Goal: Information Seeking & Learning: Learn about a topic

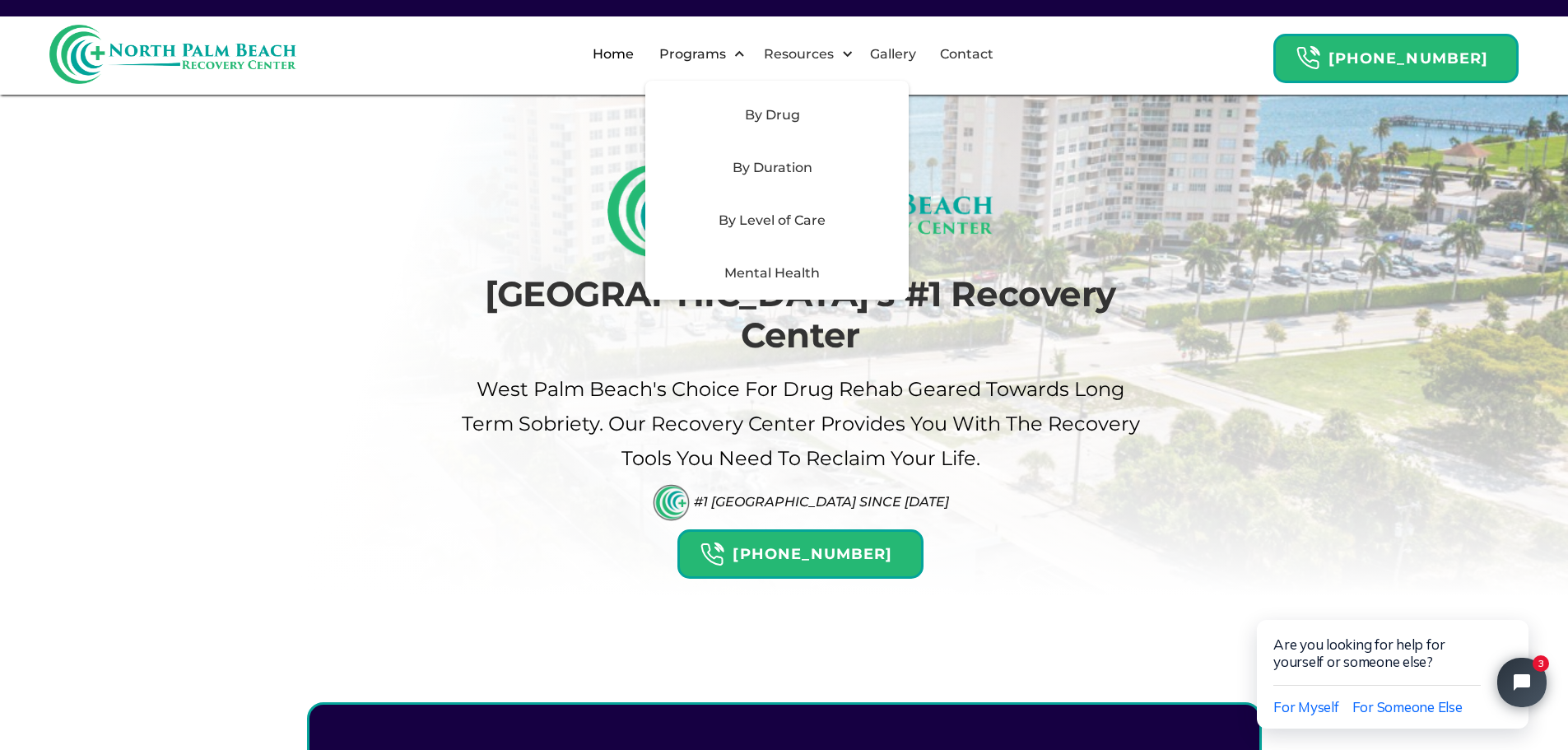
click at [814, 217] on div "By Level of Care" at bounding box center [772, 220] width 234 height 19
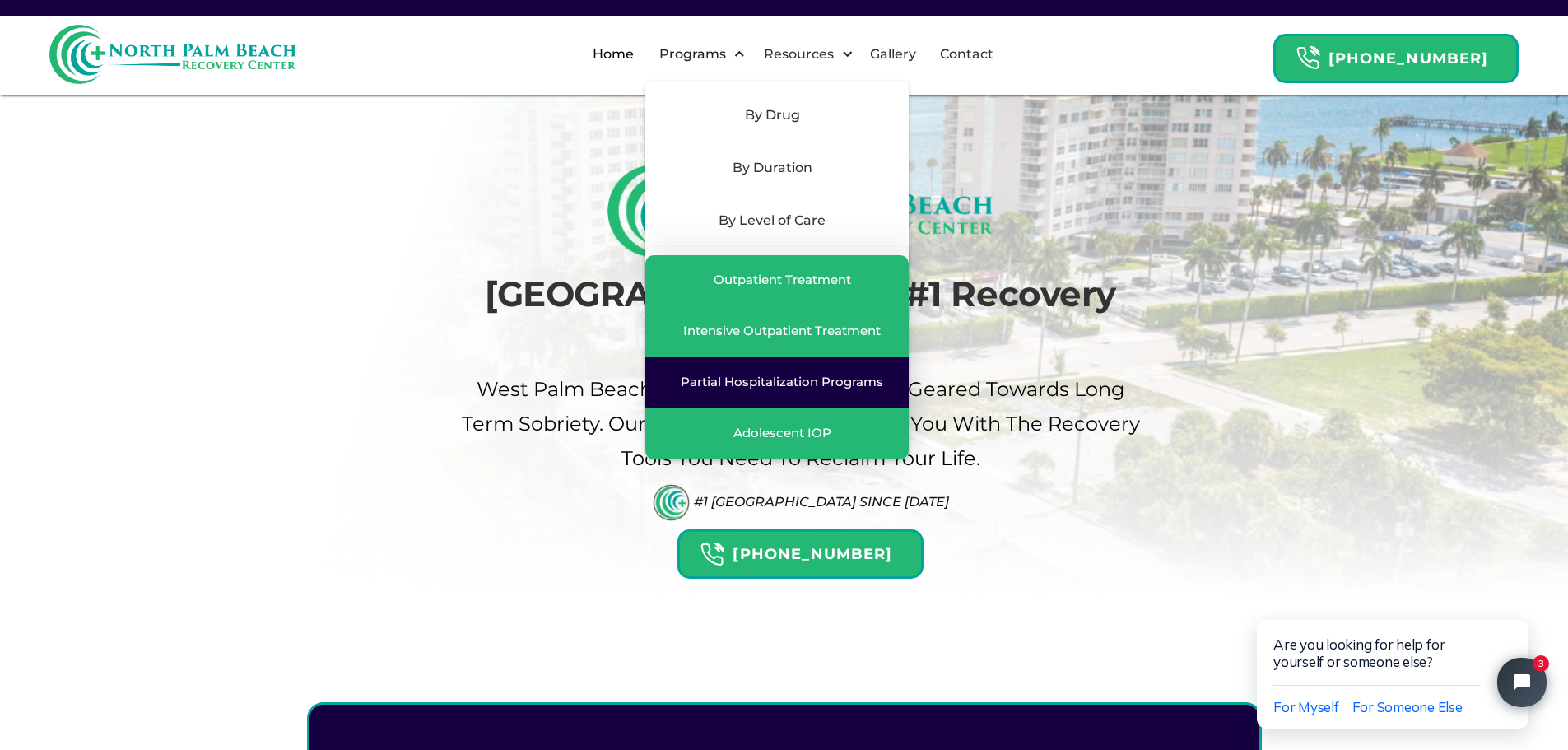
click at [773, 369] on link "Partial Hospitalization Programs" at bounding box center [777, 383] width 263 height 51
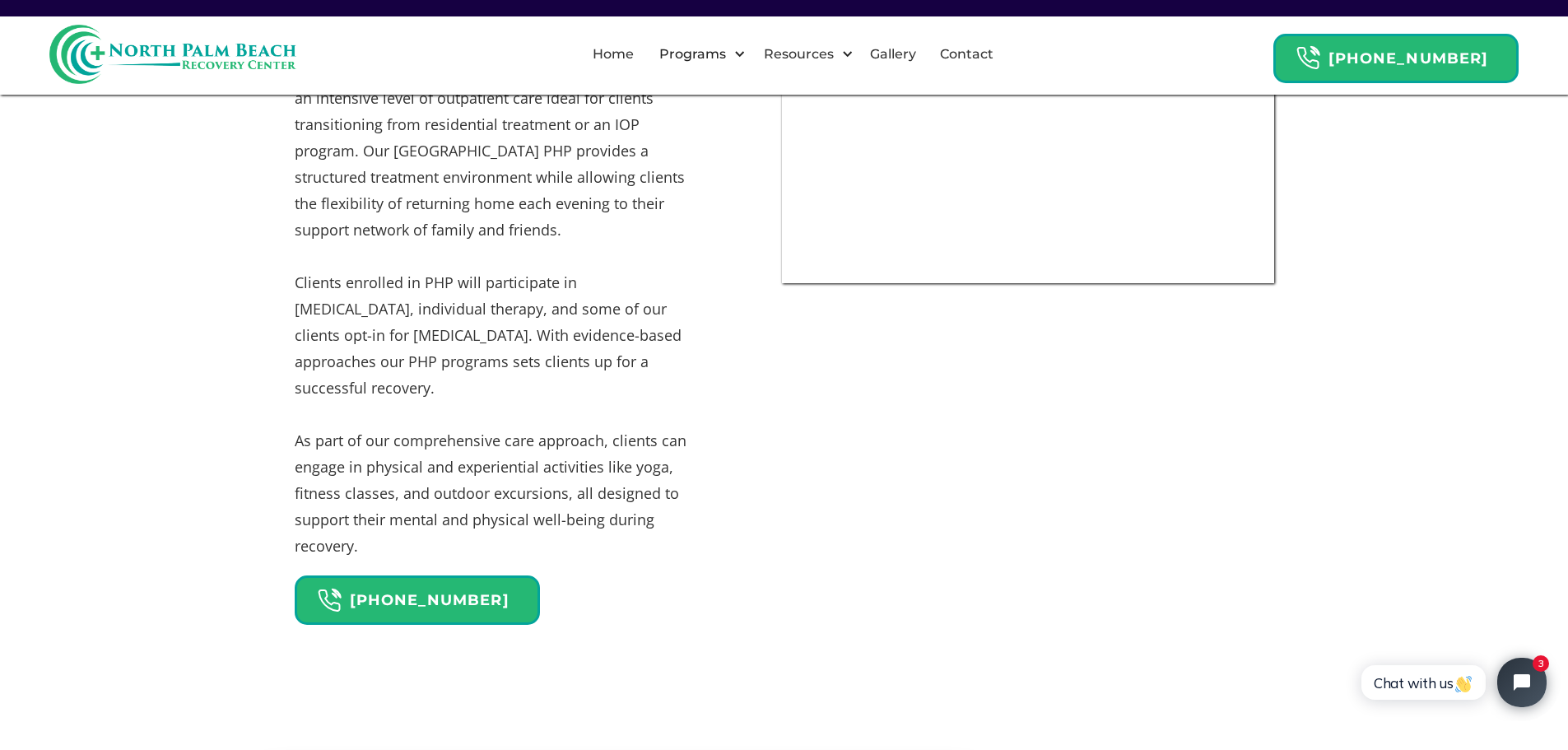
scroll to position [1152, 0]
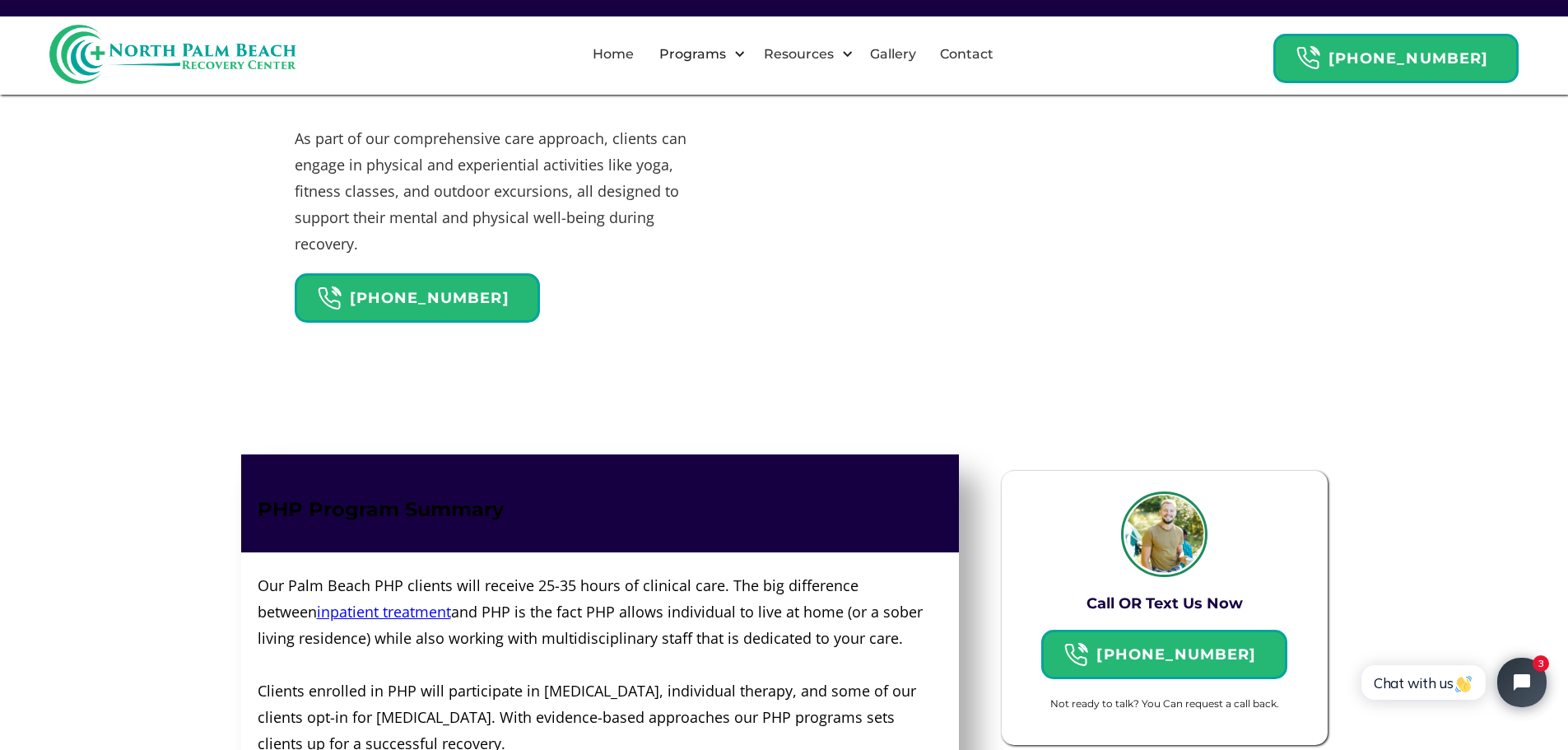
click at [66, 215] on div "What is PHP? Also known as PHP, a partial hospitalization program is an intensi…" at bounding box center [784, 39] width 1568 height 732
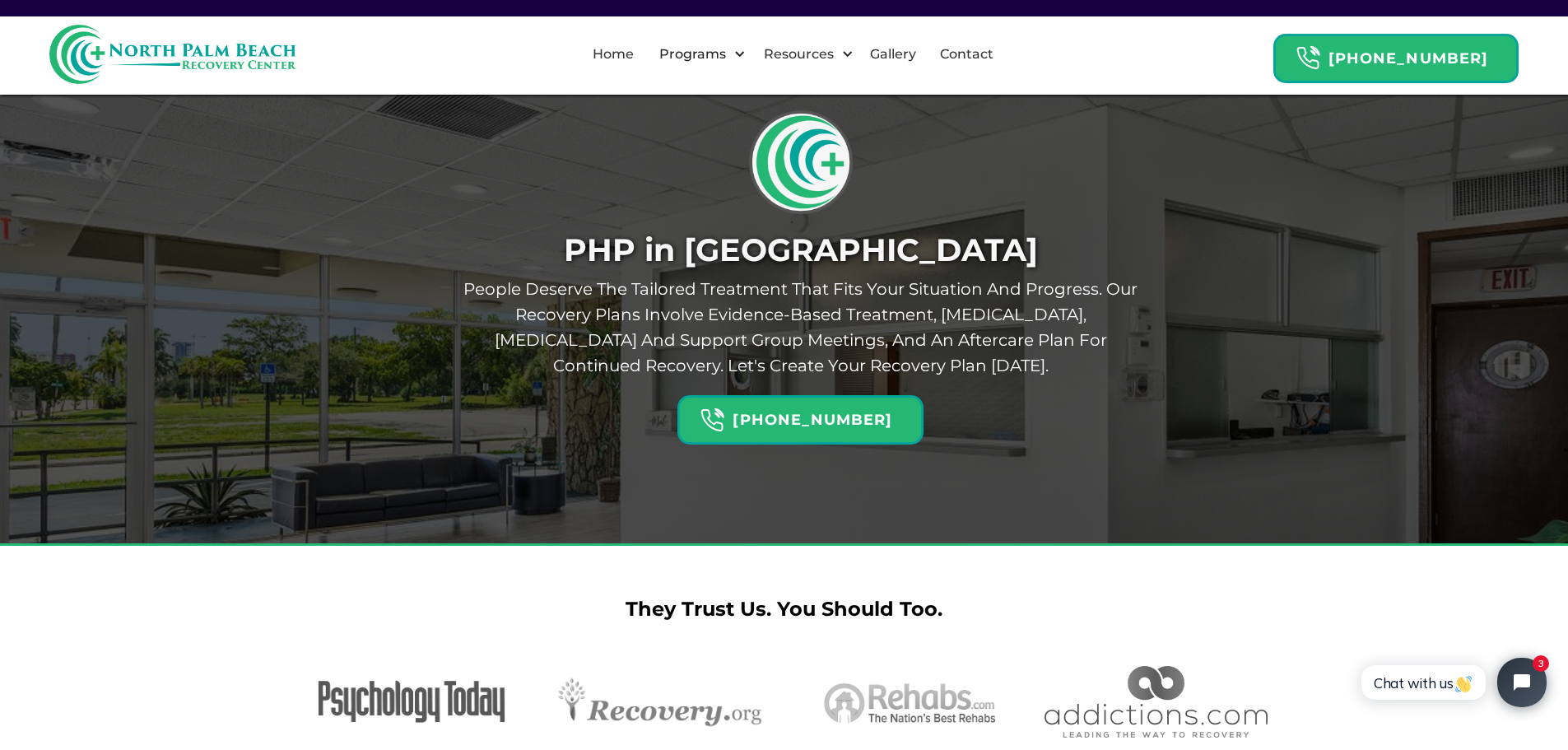
scroll to position [0, 0]
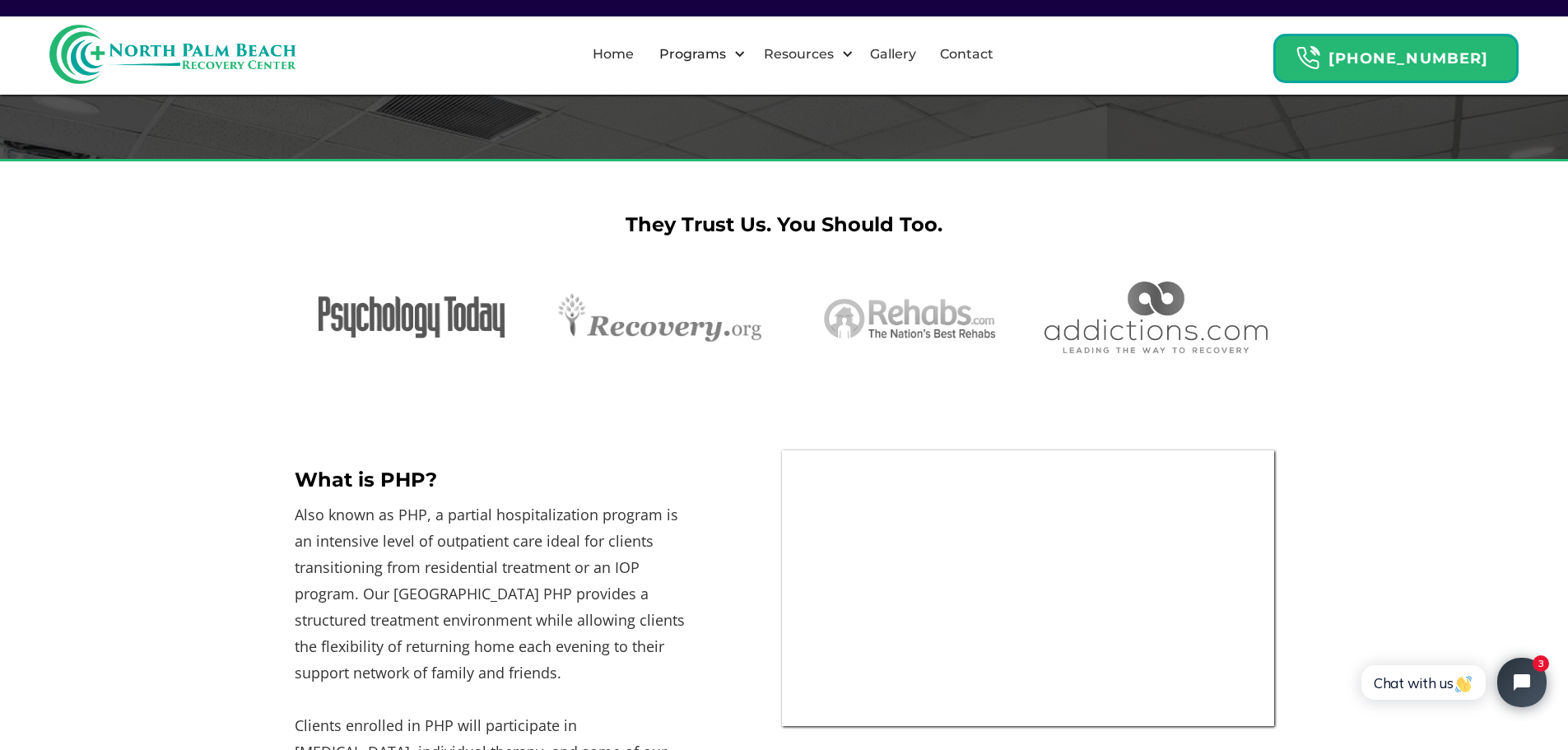
scroll to position [246, 0]
